Goal: Task Accomplishment & Management: Manage account settings

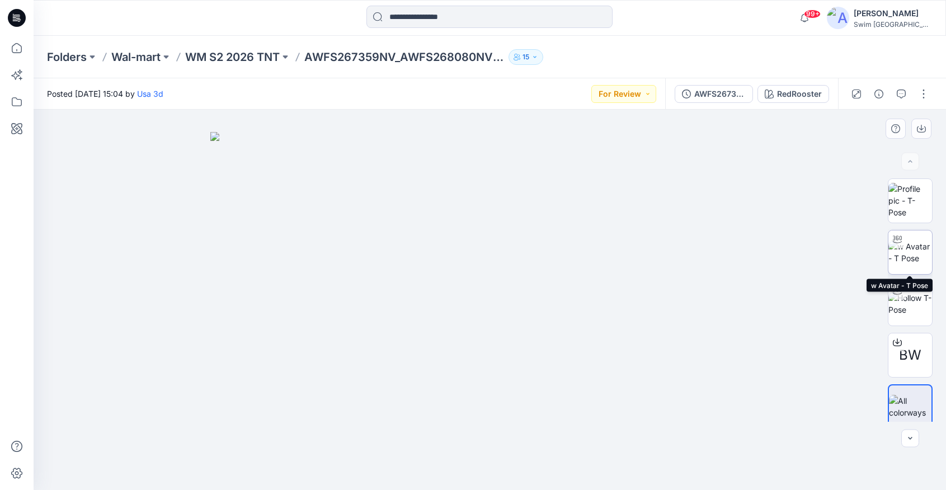
click at [907, 248] on img at bounding box center [910, 252] width 44 height 23
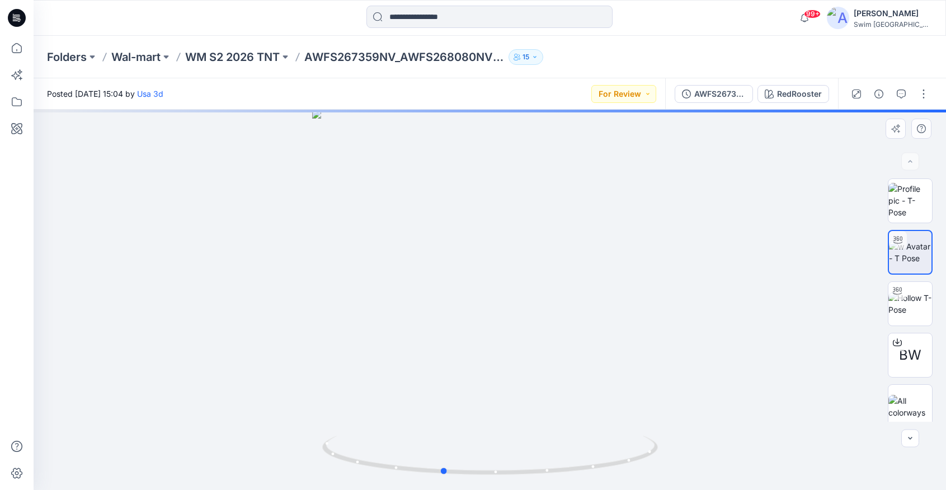
drag, startPoint x: 443, startPoint y: 298, endPoint x: 739, endPoint y: 227, distance: 304.2
click at [740, 228] on div at bounding box center [490, 300] width 912 height 380
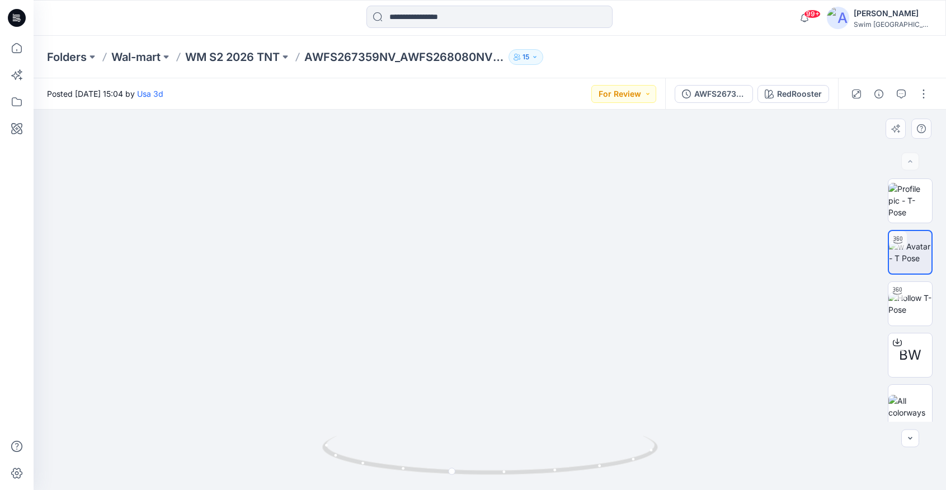
drag, startPoint x: 498, startPoint y: 210, endPoint x: 500, endPoint y: 399, distance: 189.1
click at [500, 399] on img at bounding box center [491, 61] width 1599 height 858
drag, startPoint x: 511, startPoint y: 454, endPoint x: 384, endPoint y: 465, distance: 126.9
click at [384, 466] on icon at bounding box center [491, 457] width 338 height 42
click at [915, 313] on img at bounding box center [910, 303] width 44 height 23
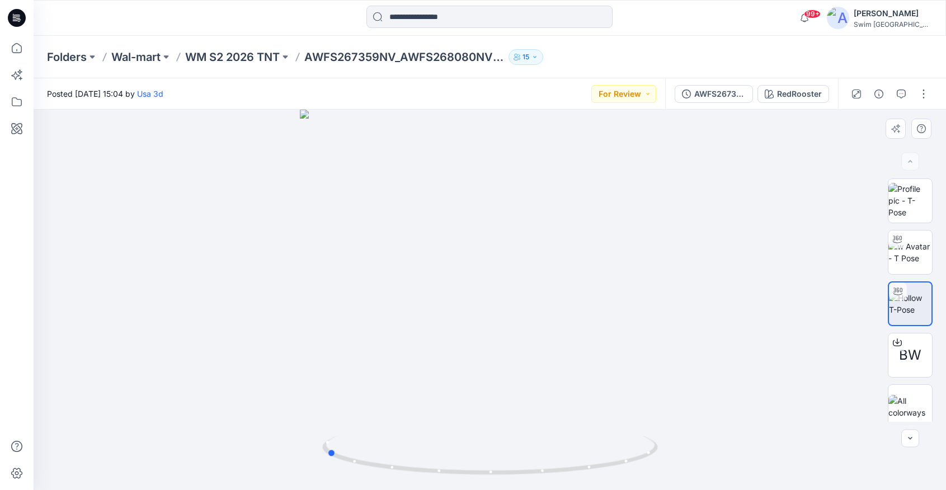
drag, startPoint x: 540, startPoint y: 382, endPoint x: 376, endPoint y: 365, distance: 165.3
click at [376, 365] on div at bounding box center [490, 300] width 912 height 380
drag, startPoint x: 497, startPoint y: 473, endPoint x: 700, endPoint y: 452, distance: 204.1
click at [700, 452] on div at bounding box center [490, 300] width 912 height 380
click at [660, 92] on div "Posted [DATE] 15:04 by Usa 3d For Review" at bounding box center [350, 93] width 632 height 31
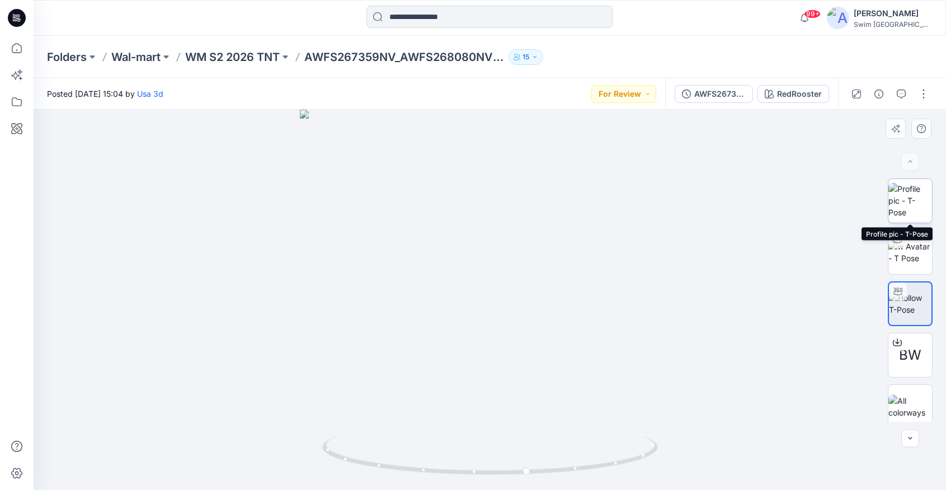
click at [909, 195] on img at bounding box center [910, 200] width 44 height 35
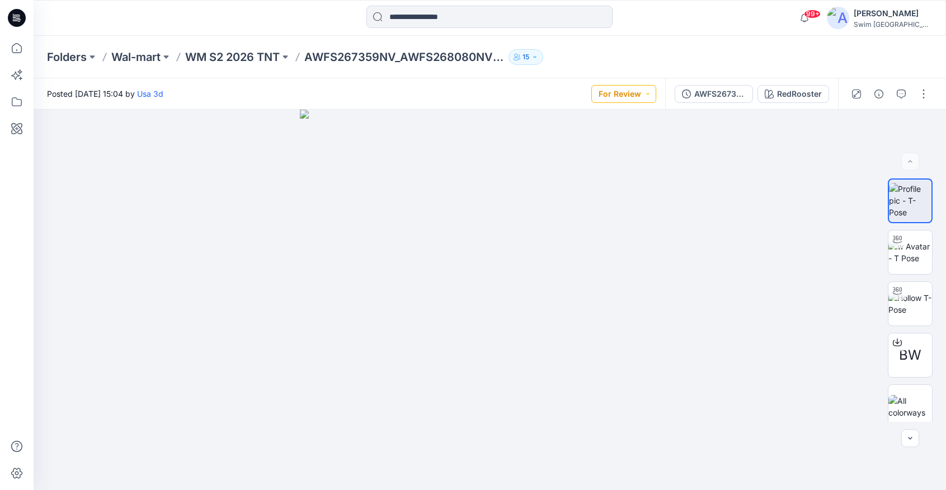
click at [648, 98] on button "For Review" at bounding box center [623, 94] width 65 height 18
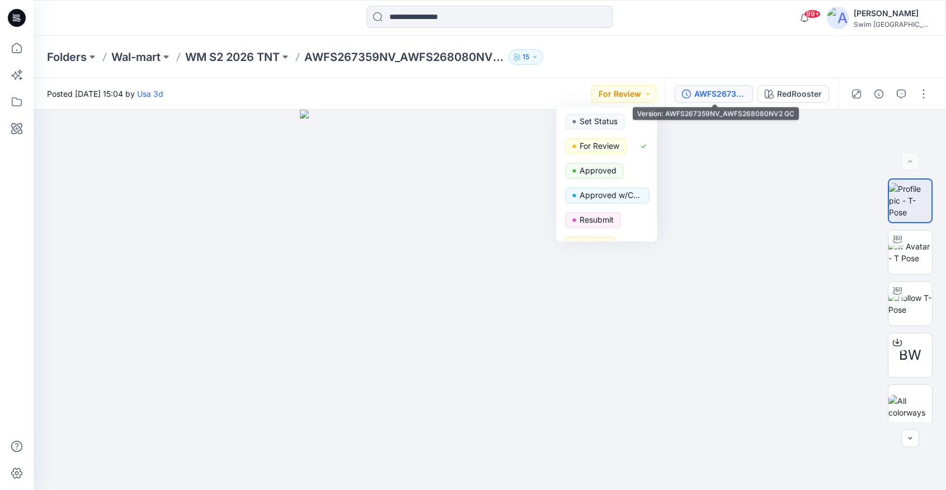
click at [723, 100] on button "AWFS267359NV_AWFS268080NV2 GC" at bounding box center [714, 94] width 78 height 18
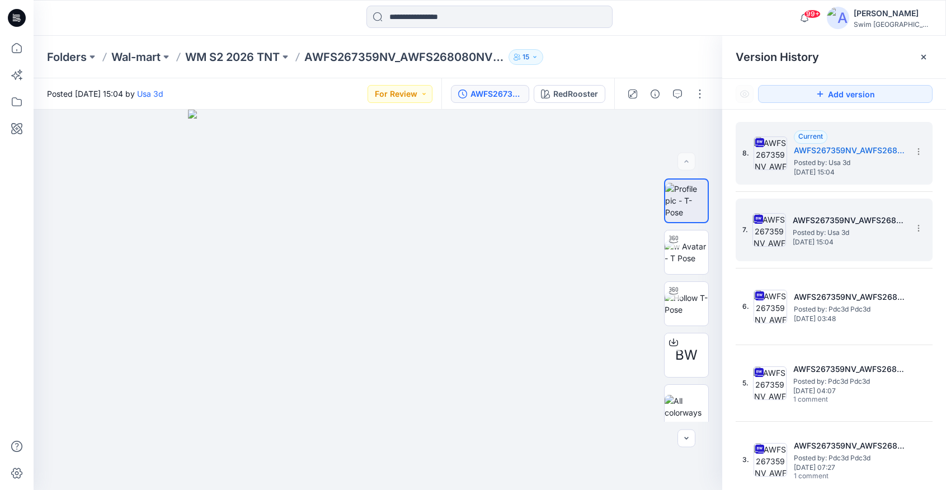
click at [808, 243] on span "[DATE] 15:04" at bounding box center [849, 242] width 112 height 8
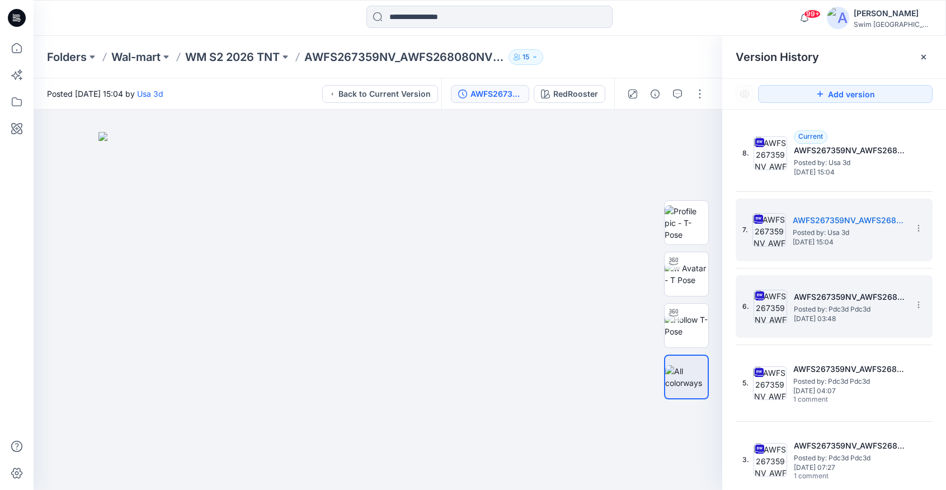
click at [798, 308] on span "Posted by: Pdc3d Pdc3d" at bounding box center [850, 309] width 112 height 11
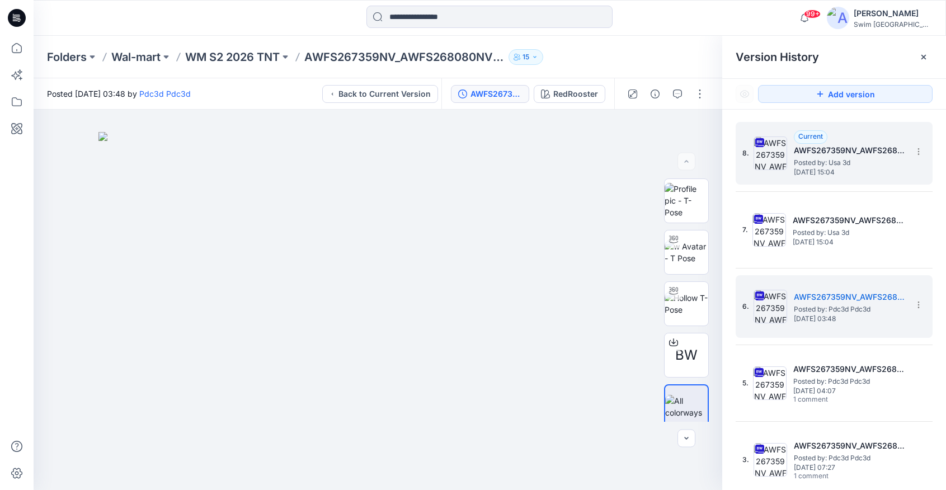
click at [829, 161] on span "Posted by: Usa 3d" at bounding box center [850, 162] width 112 height 11
click at [830, 295] on h5 "AWFS267359NV_AWFS268080NV2 GC" at bounding box center [850, 296] width 112 height 13
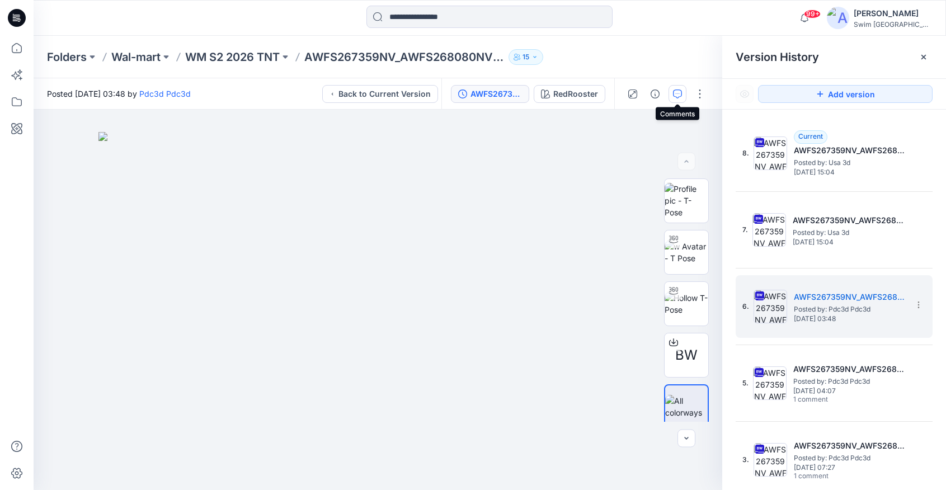
click at [677, 98] on button "button" at bounding box center [678, 94] width 18 height 18
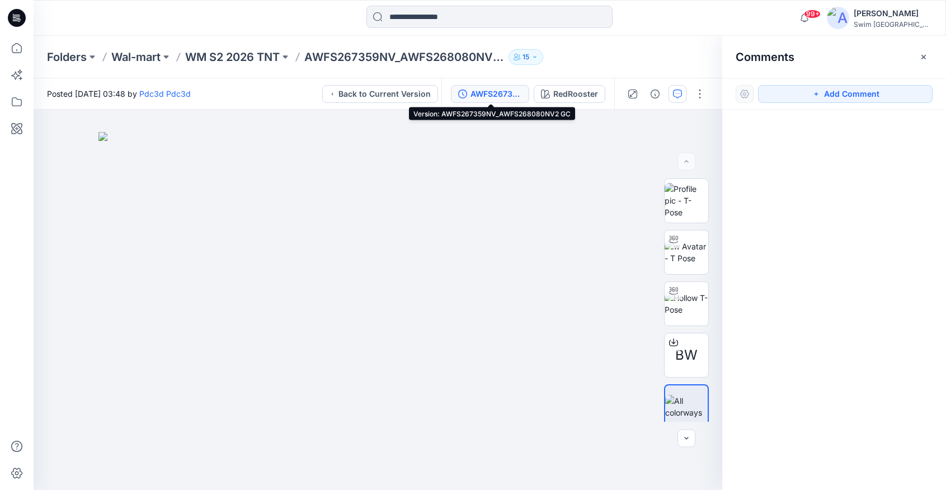
click at [489, 93] on div "AWFS267359NV_AWFS268080NV2 GC" at bounding box center [495, 94] width 51 height 12
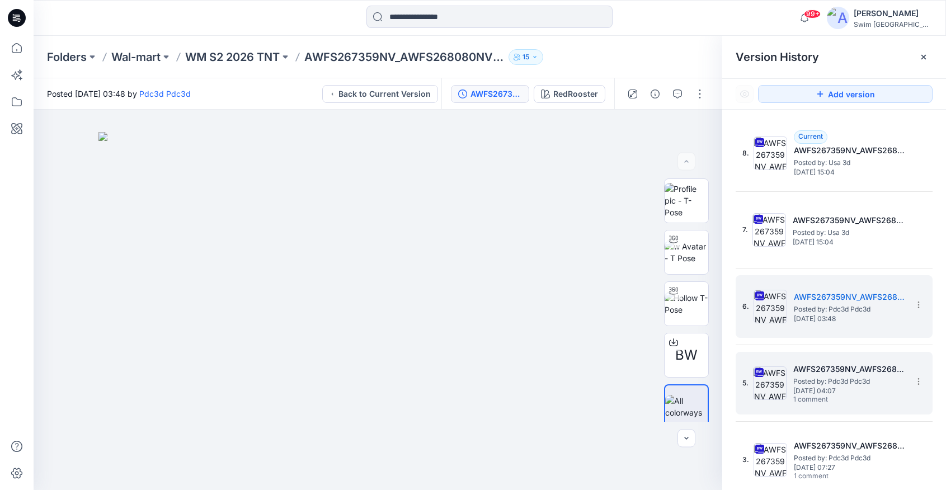
click at [869, 389] on span "[DATE] 04:07" at bounding box center [849, 391] width 112 height 8
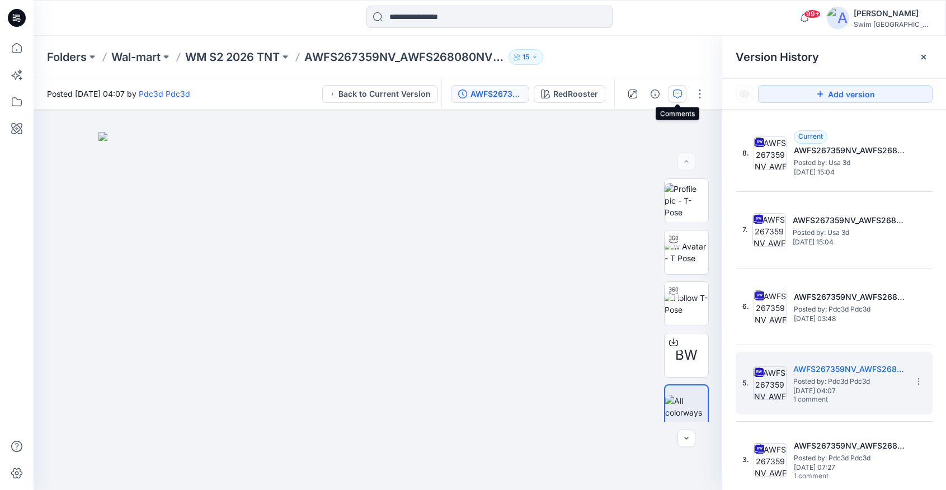
click at [671, 94] on button "button" at bounding box center [678, 94] width 18 height 18
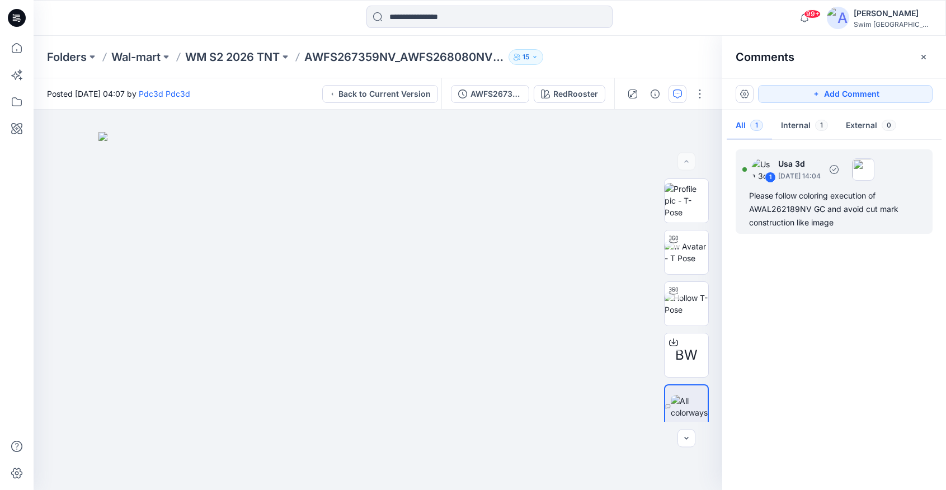
click at [812, 200] on div "Please follow coloring execution of AWAL262189NV GC and avoid cut mark construc…" at bounding box center [834, 209] width 170 height 40
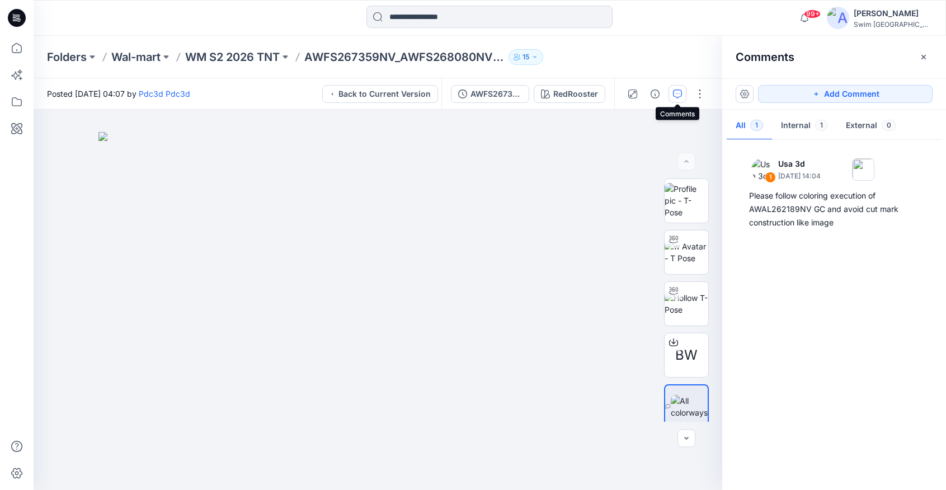
click at [676, 97] on icon "button" at bounding box center [677, 94] width 9 height 9
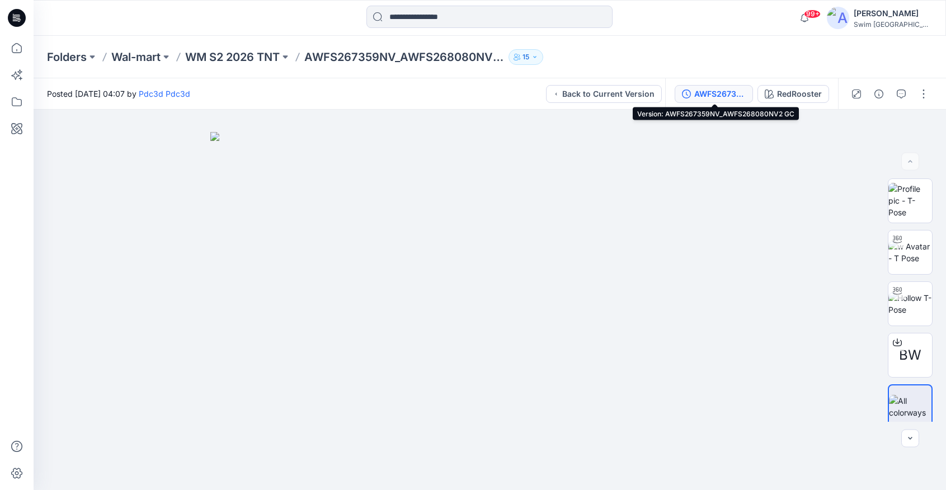
click at [726, 97] on div "AWFS267359NV_AWFS268080NV2 GC" at bounding box center [719, 94] width 51 height 12
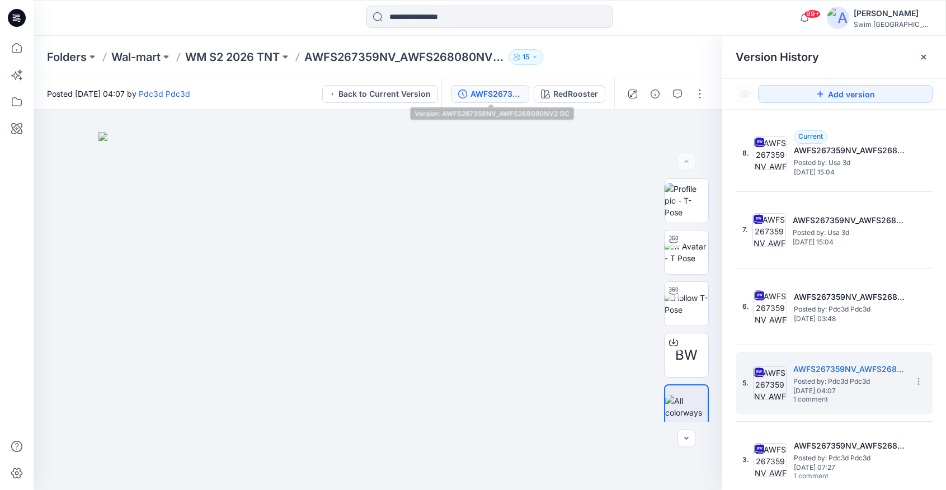
click at [496, 100] on button "AWFS267359NV_AWFS268080NV2 GC" at bounding box center [490, 94] width 78 height 18
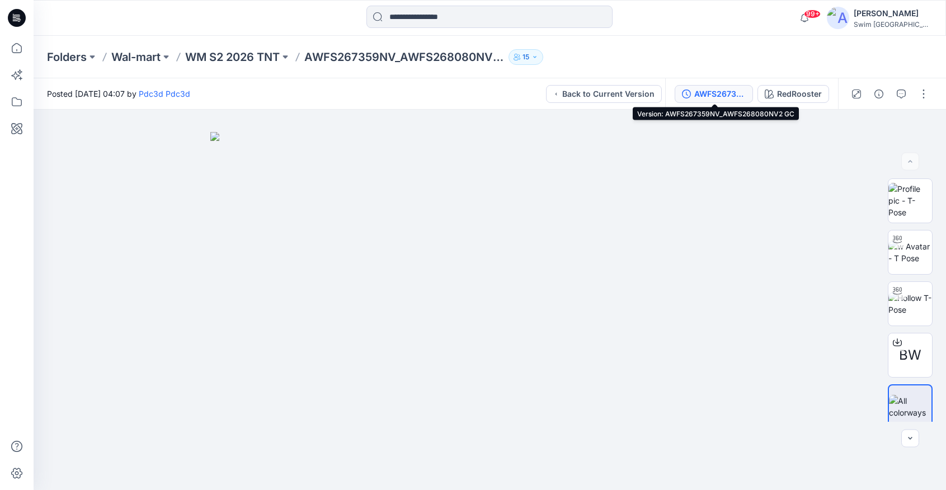
click at [707, 96] on div "AWFS267359NV_AWFS268080NV2 GC" at bounding box center [719, 94] width 51 height 12
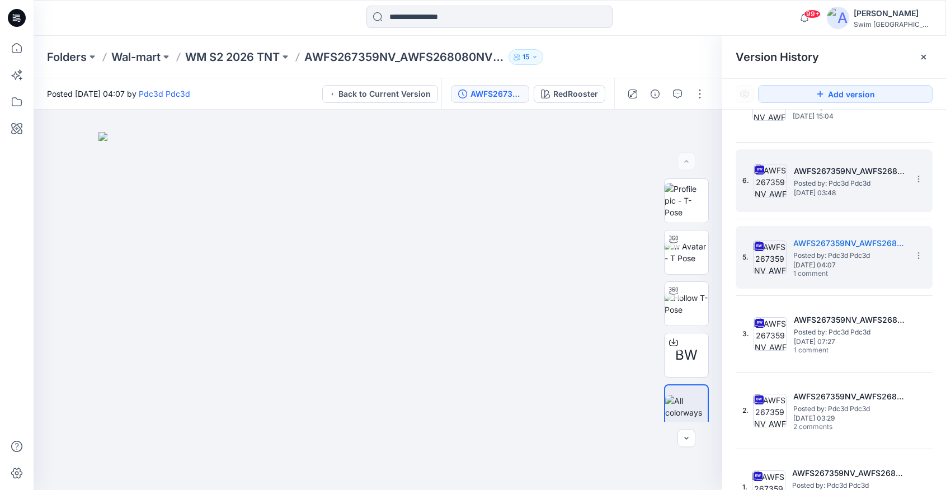
scroll to position [150, 0]
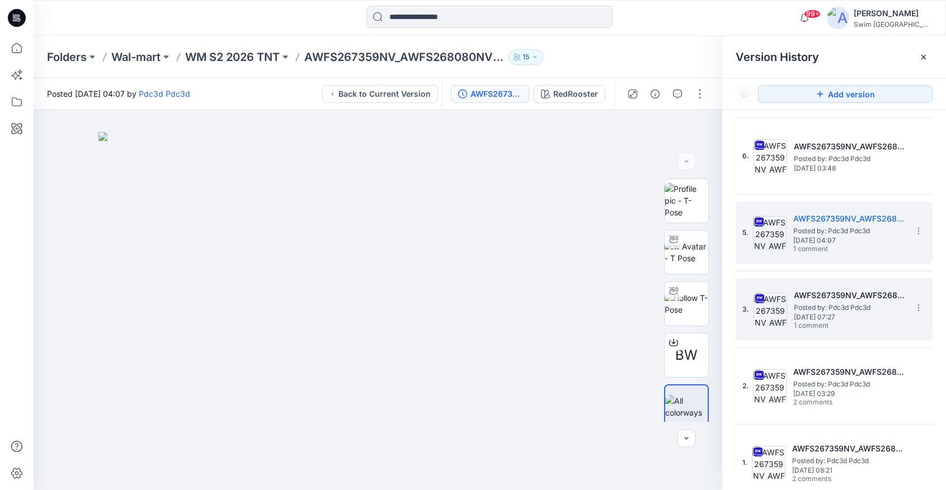
click at [855, 319] on span "[DATE] 07:27" at bounding box center [850, 317] width 112 height 8
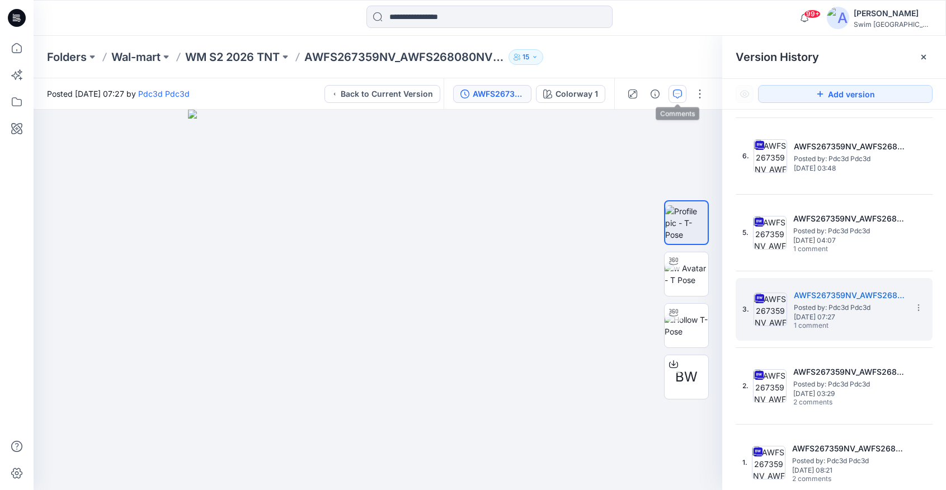
click at [679, 97] on icon "button" at bounding box center [677, 94] width 9 height 9
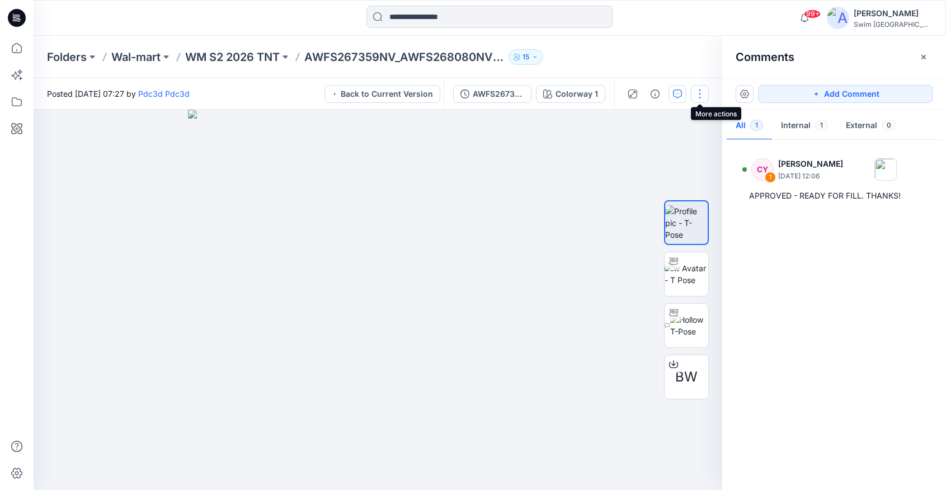
click at [697, 95] on button "button" at bounding box center [700, 94] width 18 height 18
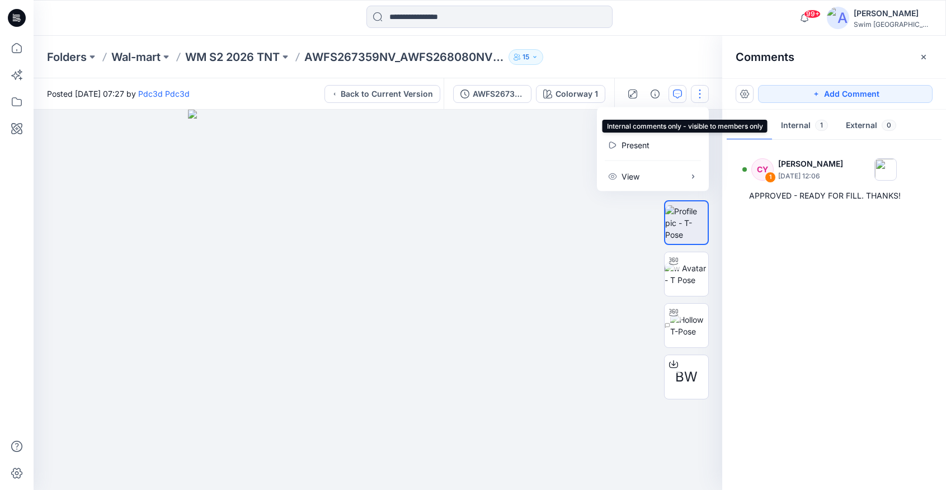
click at [792, 129] on button "Internal 1" at bounding box center [804, 126] width 65 height 29
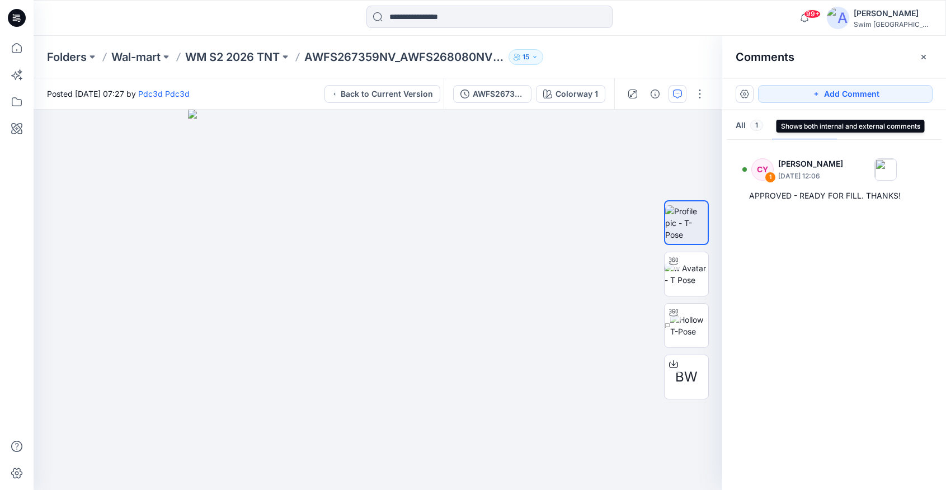
click at [748, 128] on button "All 1" at bounding box center [749, 126] width 45 height 29
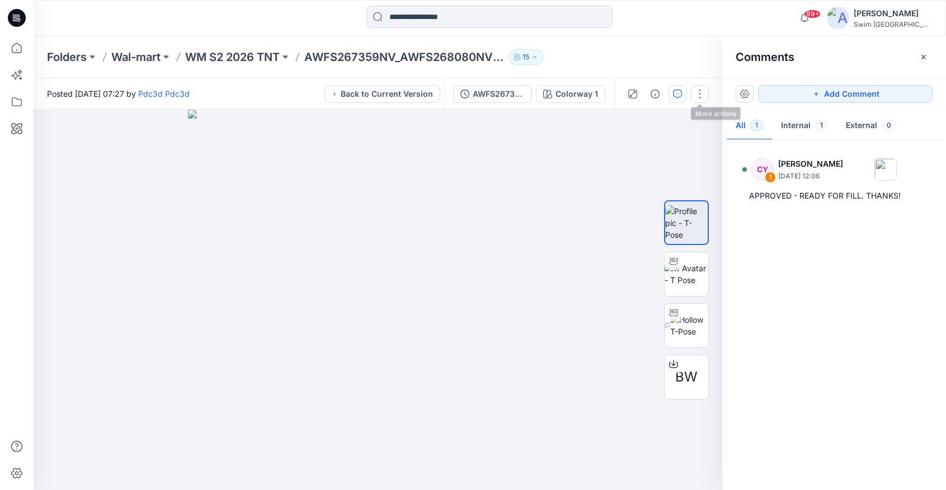
click at [694, 92] on button "button" at bounding box center [700, 94] width 18 height 18
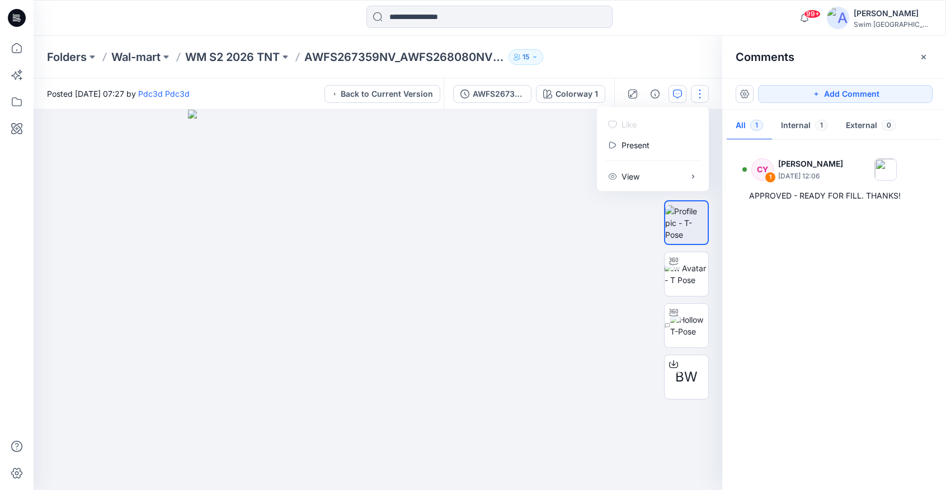
click at [697, 91] on button "button" at bounding box center [700, 94] width 18 height 18
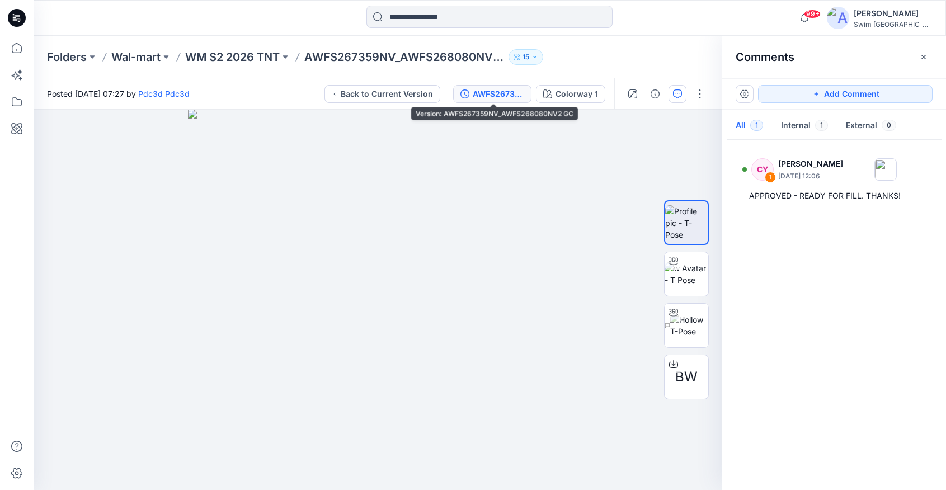
click at [531, 92] on button "AWFS267359NV_AWFS268080NV2 GC" at bounding box center [492, 94] width 78 height 18
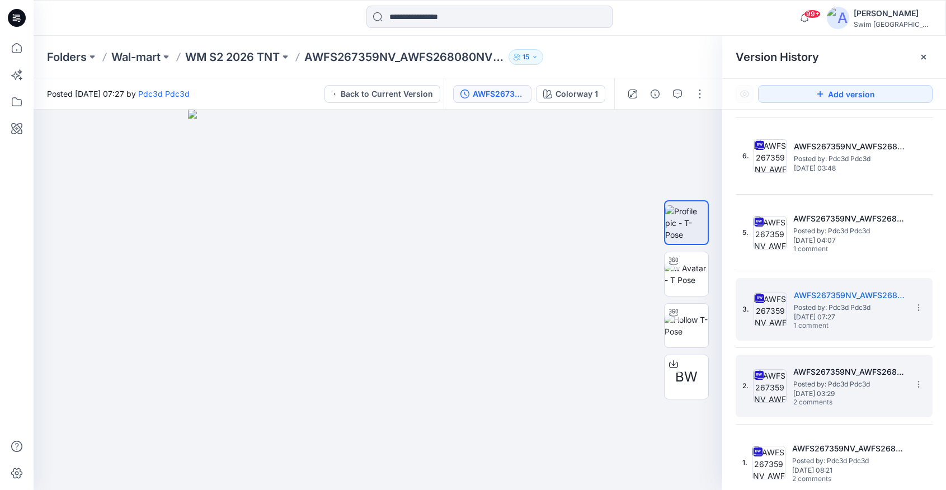
click at [829, 381] on span "Posted by: Pdc3d Pdc3d" at bounding box center [849, 384] width 112 height 11
click at [792, 308] on div "3. AWFS267359NV_AWFS268080NV2 GC Posted by: Pdc3d Pdc3d [DATE] 07:27 1 comment" at bounding box center [826, 310] width 168 height 54
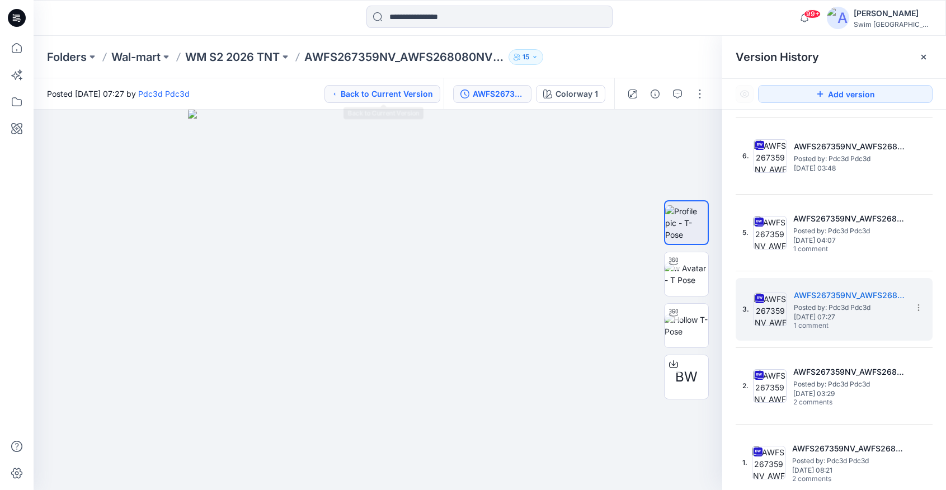
click at [379, 90] on button "Back to Current Version" at bounding box center [382, 94] width 116 height 18
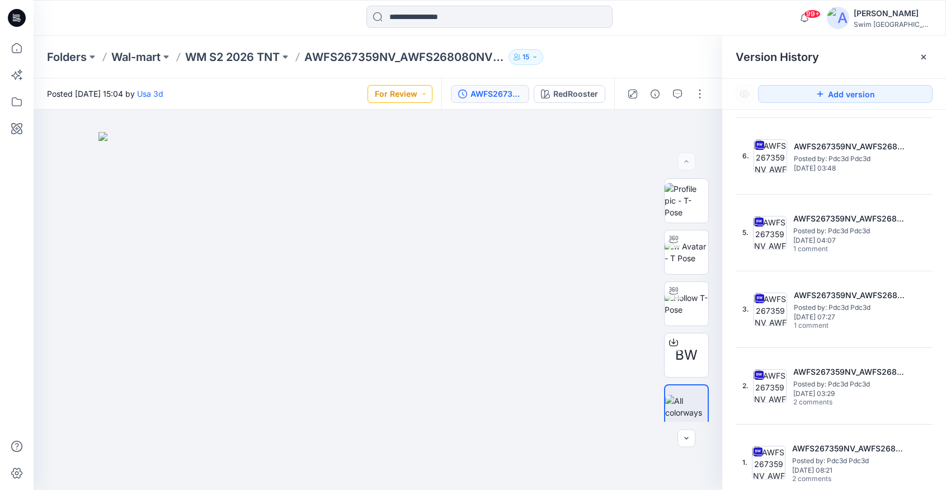
click at [416, 91] on button "For Review" at bounding box center [400, 94] width 65 height 18
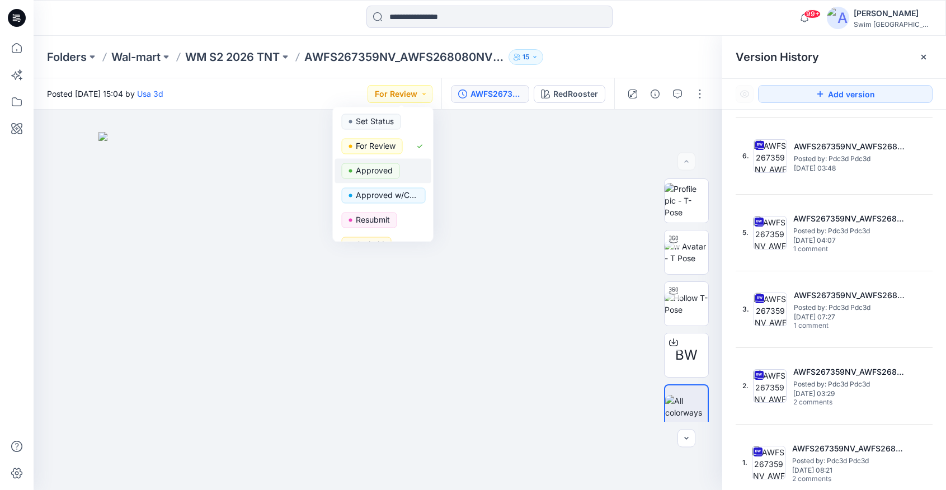
click at [393, 168] on span "Approved" at bounding box center [371, 171] width 58 height 16
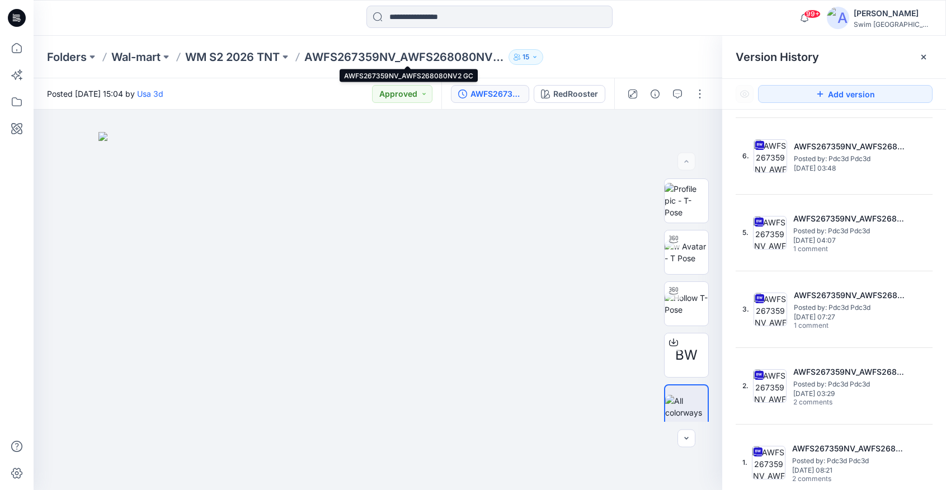
click at [399, 59] on p "AWFS267359NV_AWFS268080NV2 GC" at bounding box center [404, 57] width 200 height 16
click at [251, 58] on p "WM S2 2026 TNT" at bounding box center [232, 57] width 95 height 16
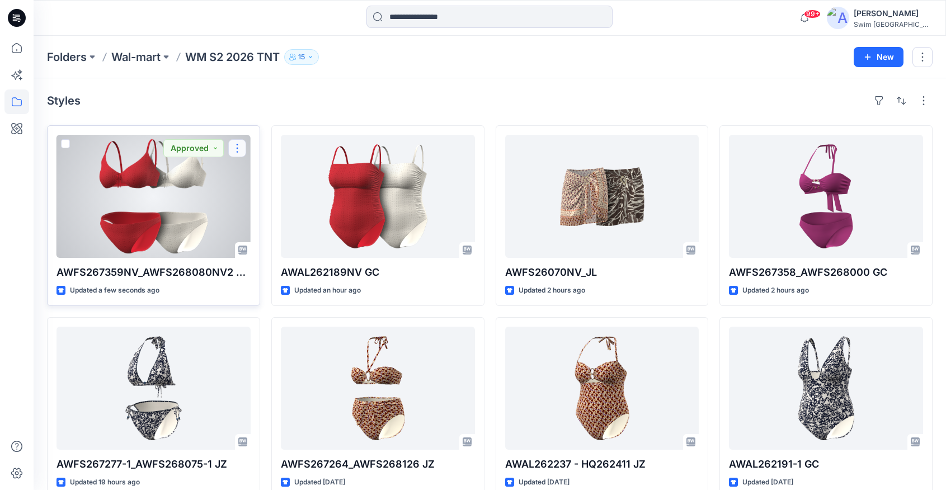
click at [236, 149] on button "button" at bounding box center [237, 148] width 18 height 18
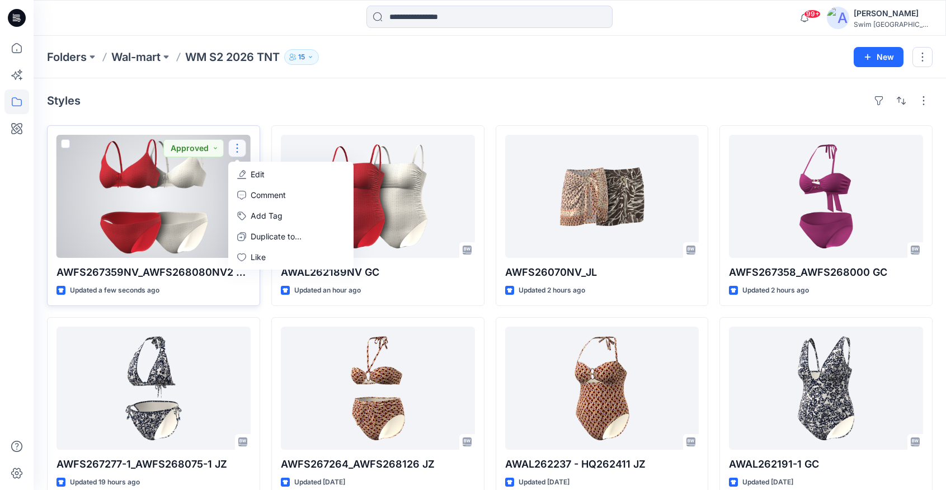
click at [237, 149] on button "button" at bounding box center [237, 148] width 18 height 18
